Goal: Task Accomplishment & Management: Manage account settings

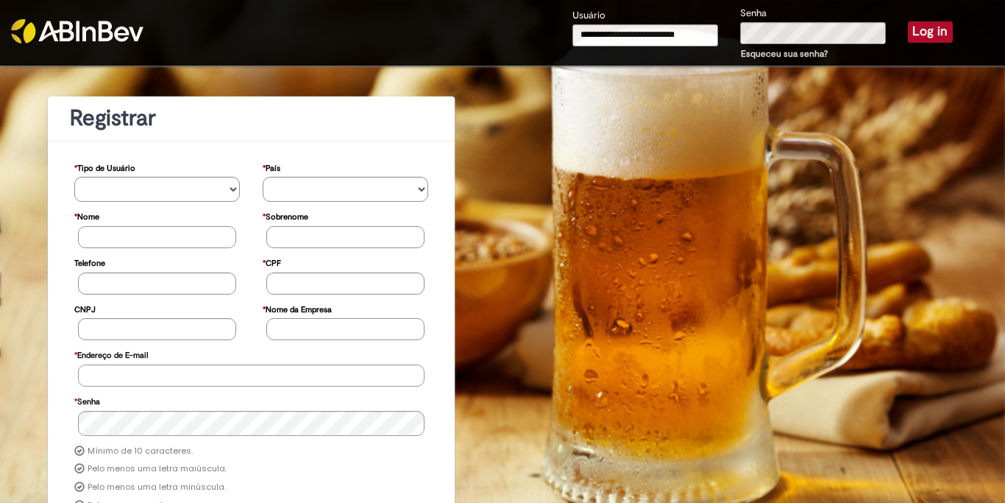
type input "**********"
click at [930, 32] on button "Log in" at bounding box center [930, 31] width 45 height 21
